Goal: Transaction & Acquisition: Purchase product/service

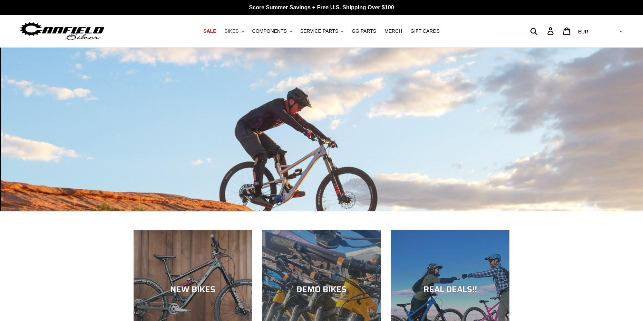
click at [244, 33] on icon ".cls-1{fill:#231f20}" at bounding box center [242, 31] width 2 height 2
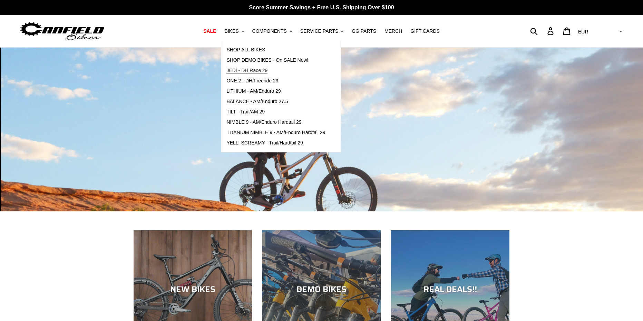
click at [259, 69] on span "JEDI - DH Race 29" at bounding box center [246, 71] width 41 height 6
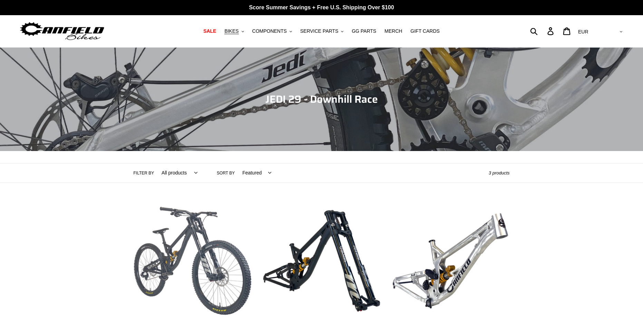
click at [175, 240] on link "JEDI 29 - Complete Bike" at bounding box center [193, 274] width 118 height 145
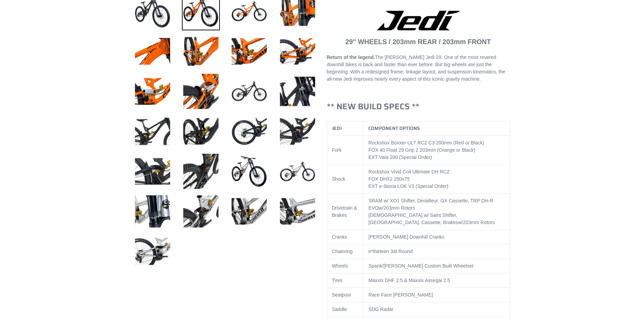
select select "highest-rating"
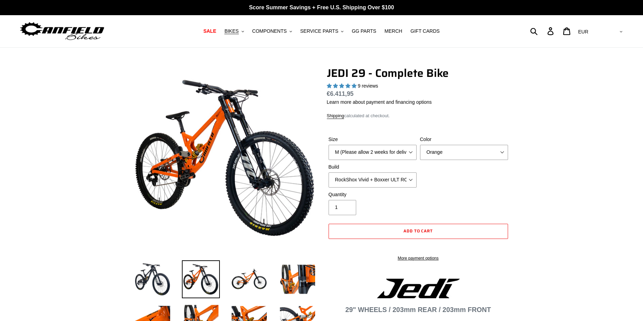
drag, startPoint x: 80, startPoint y: 113, endPoint x: 91, endPoint y: 11, distance: 102.4
click at [244, 30] on icon ".cls-1{fill:#231f20}" at bounding box center [242, 31] width 2 height 2
